Goal: Task Accomplishment & Management: Complete application form

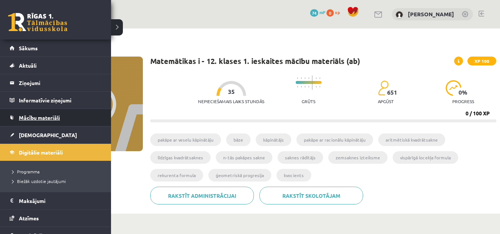
click at [50, 114] on link "Mācību materiāli" at bounding box center [56, 117] width 92 height 17
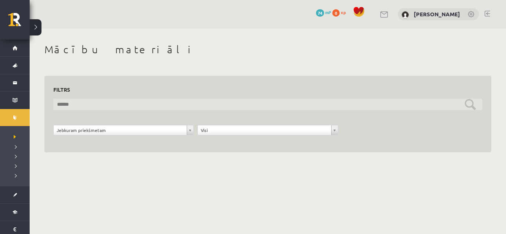
click at [177, 107] on input "text" at bounding box center [267, 104] width 429 height 11
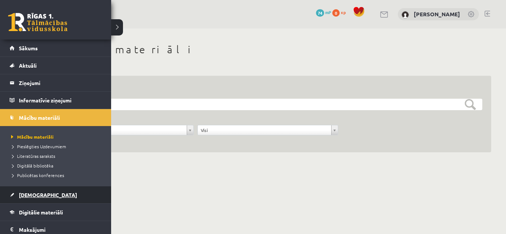
click at [55, 190] on link "[DEMOGRAPHIC_DATA]" at bounding box center [56, 195] width 92 height 17
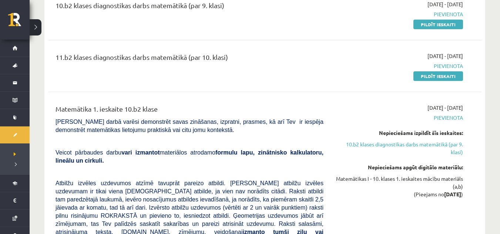
scroll to position [370, 0]
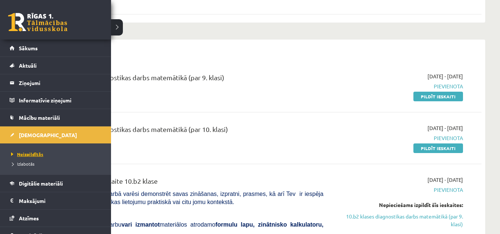
click at [36, 153] on span "Neizpildītās" at bounding box center [26, 154] width 34 height 6
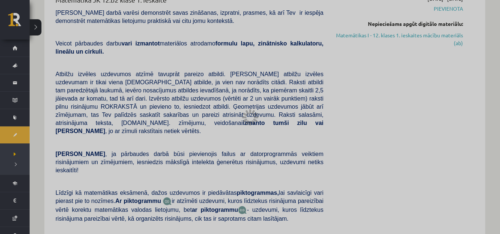
scroll to position [0, 0]
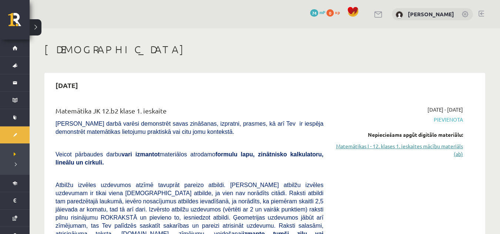
click at [385, 147] on link "Matemātikas I - 12. klases 1. ieskaites mācību materiāls (ab)" at bounding box center [399, 151] width 128 height 16
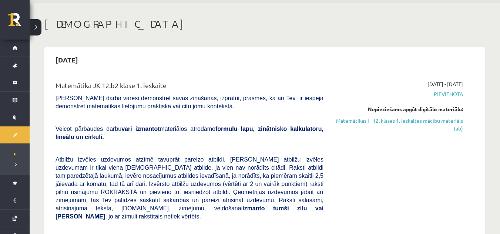
scroll to position [37, 0]
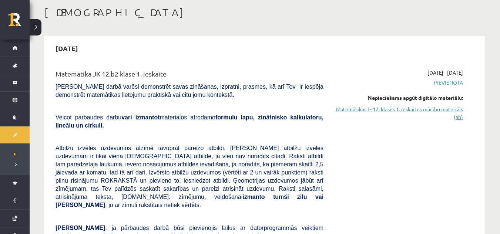
click at [451, 110] on link "Matemātikas I - 12. klases 1. ieskaites mācību materiāls (ab)" at bounding box center [399, 113] width 128 height 16
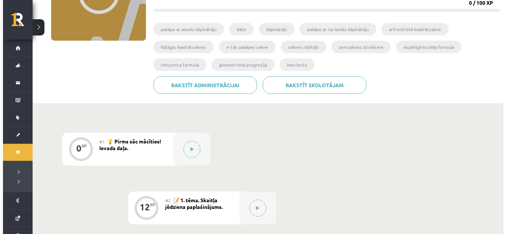
scroll to position [111, 0]
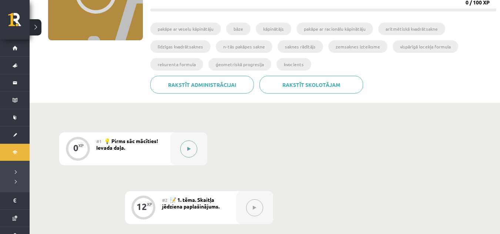
click at [191, 150] on button at bounding box center [188, 149] width 17 height 17
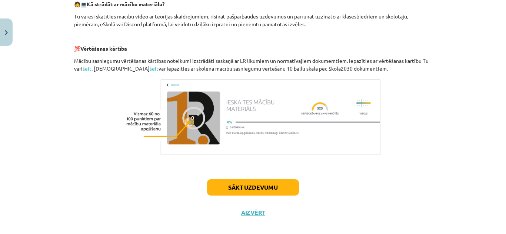
scroll to position [361, 0]
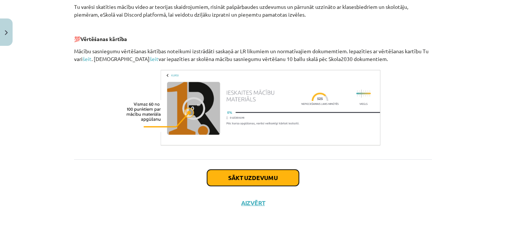
click at [239, 176] on button "Sākt uzdevumu" at bounding box center [253, 178] width 92 height 16
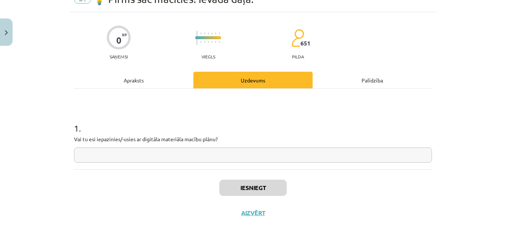
scroll to position [47, 0]
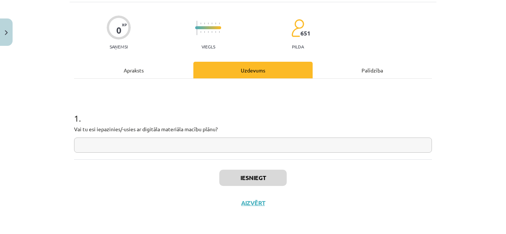
click at [95, 146] on input "text" at bounding box center [253, 145] width 358 height 15
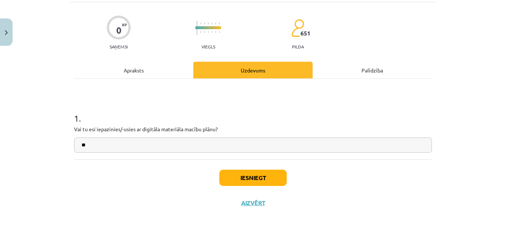
type input "*"
type input "**"
click at [249, 181] on button "Iesniegt" at bounding box center [252, 178] width 67 height 16
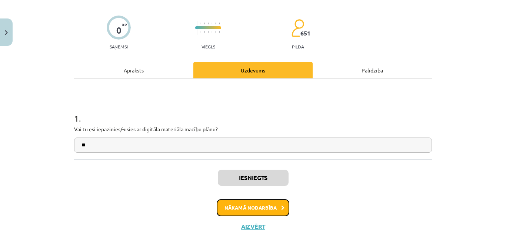
click at [236, 205] on button "Nākamā nodarbība" at bounding box center [253, 208] width 73 height 17
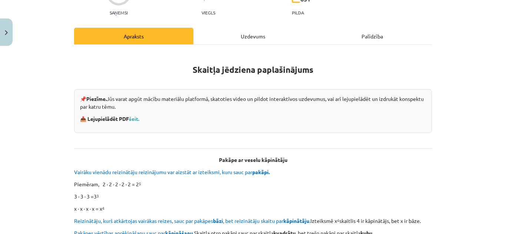
scroll to position [93, 0]
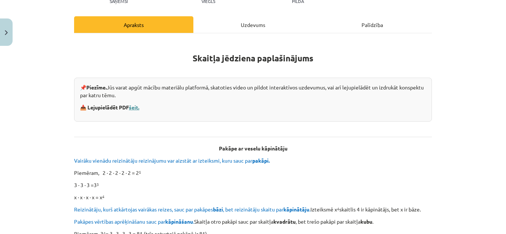
click at [134, 108] on link "šeit." at bounding box center [134, 107] width 10 height 7
